Goal: Task Accomplishment & Management: Manage account settings

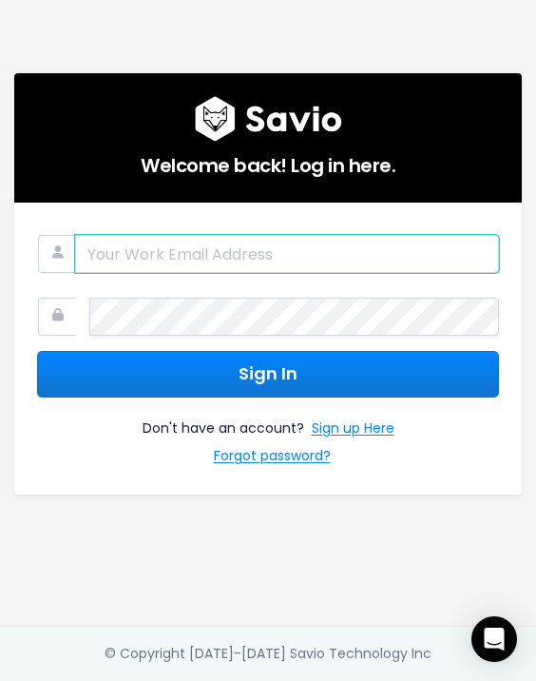
click at [280, 239] on input "email" at bounding box center [287, 254] width 424 height 38
type input "[PERSON_NAME][DOMAIN_NAME][EMAIL_ADDRESS][PERSON_NAME][DOMAIN_NAME]"
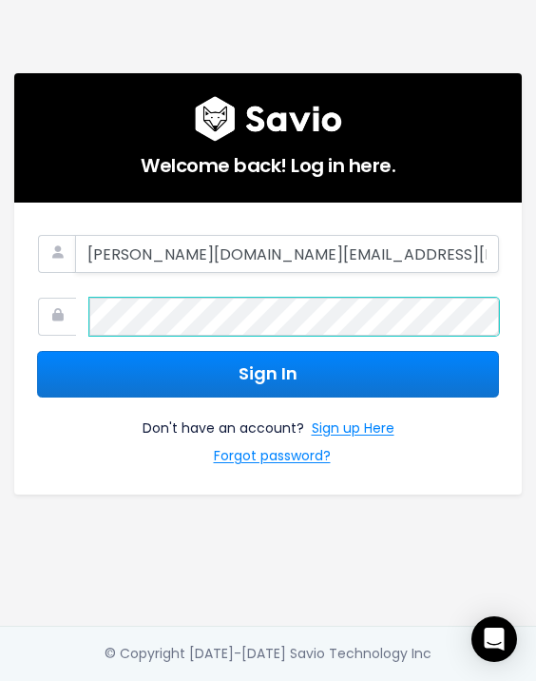
click at [37, 351] on button "Sign In" at bounding box center [268, 374] width 462 height 47
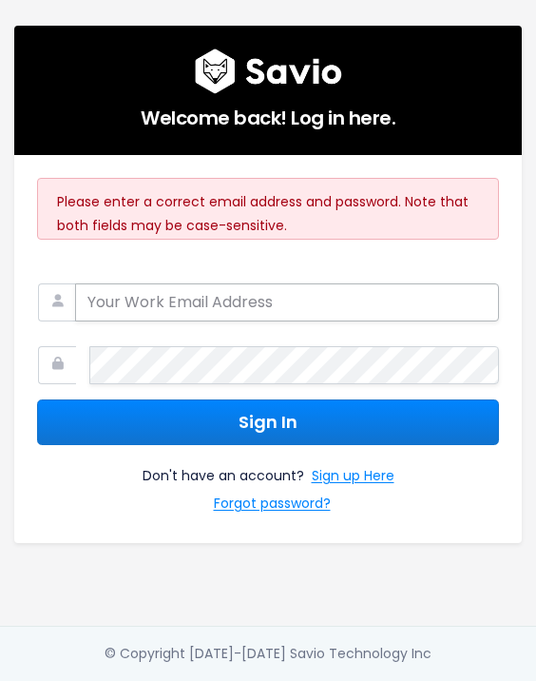
click at [188, 295] on input "email" at bounding box center [287, 302] width 424 height 38
type input "kelly.hughes@paiger.co"
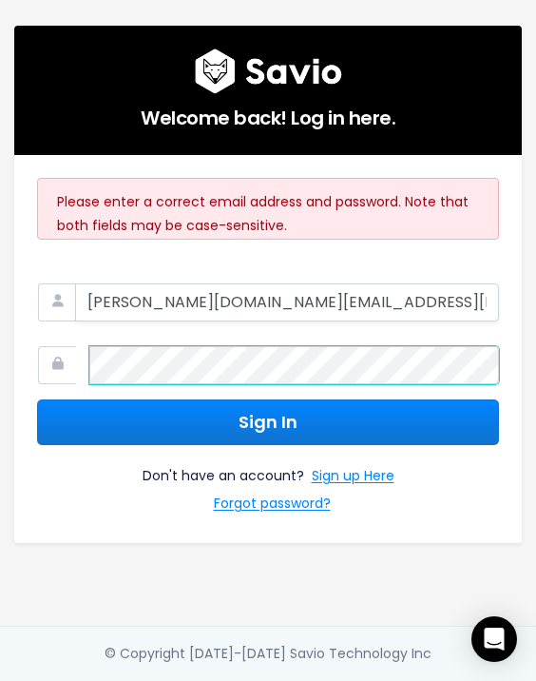
click at [37, 399] on button "Sign In" at bounding box center [268, 422] width 462 height 47
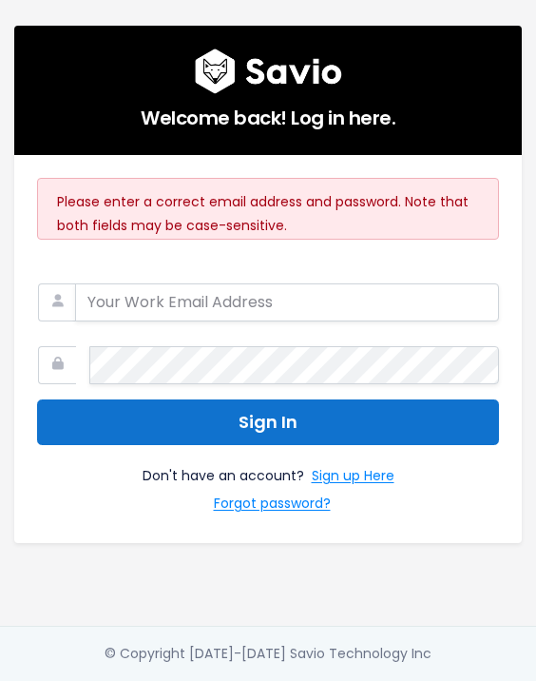
click at [107, 416] on button "Sign In" at bounding box center [268, 422] width 462 height 47
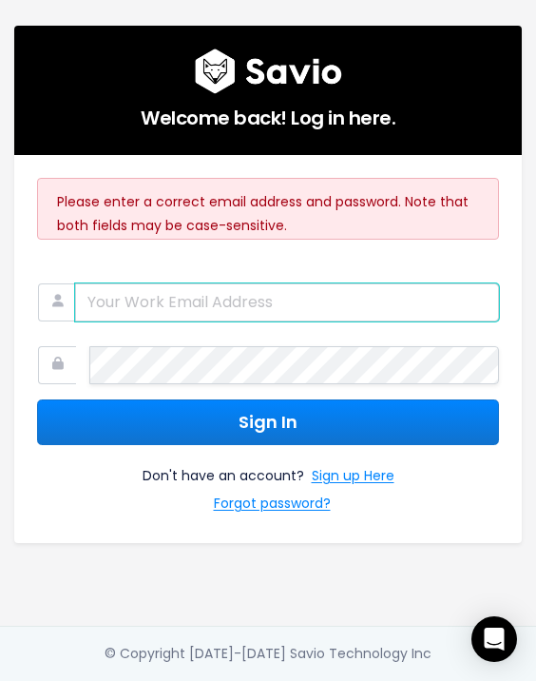
click at [189, 290] on input "email" at bounding box center [287, 302] width 424 height 38
type input "[PERSON_NAME][DOMAIN_NAME][EMAIL_ADDRESS][PERSON_NAME][DOMAIN_NAME]"
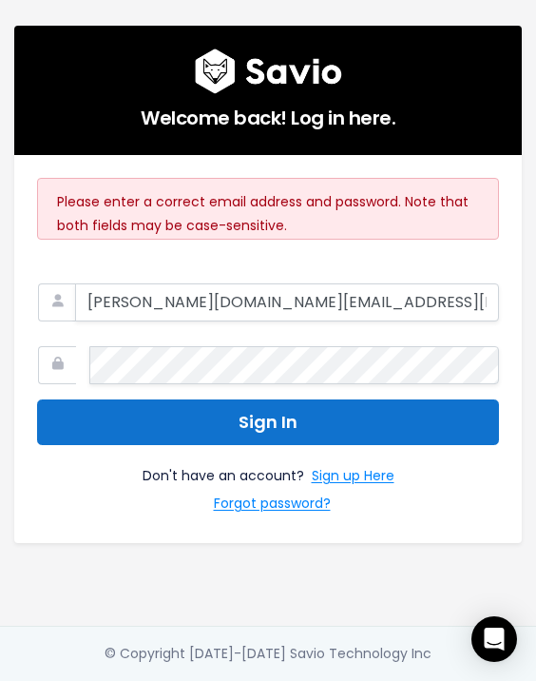
click at [178, 414] on button "Sign In" at bounding box center [268, 422] width 462 height 47
